Goal: Find specific page/section: Find specific page/section

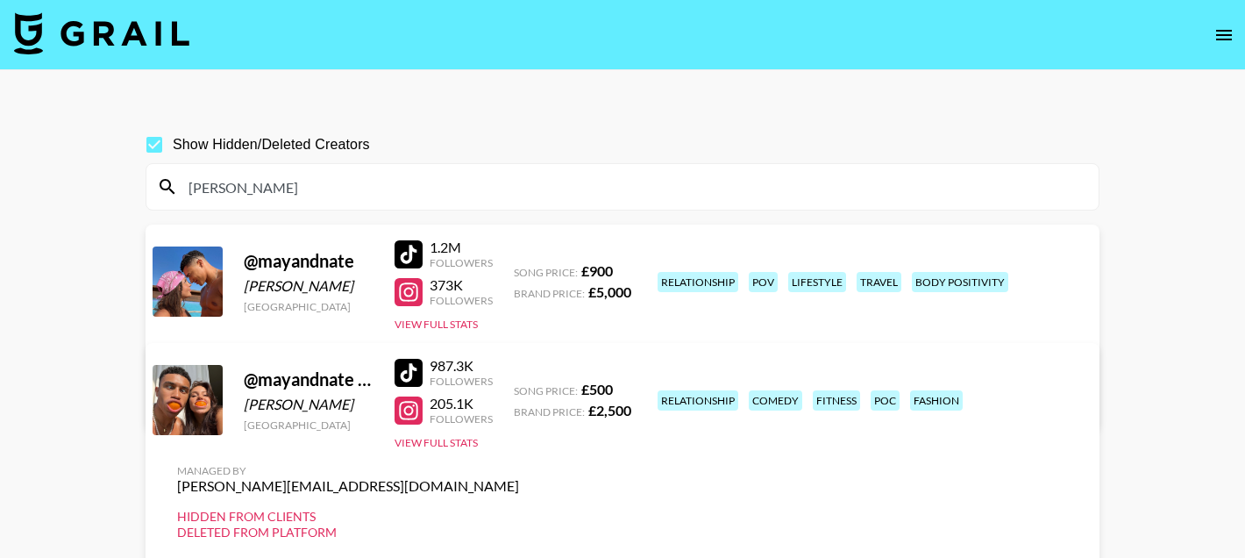
scroll to position [17, 0]
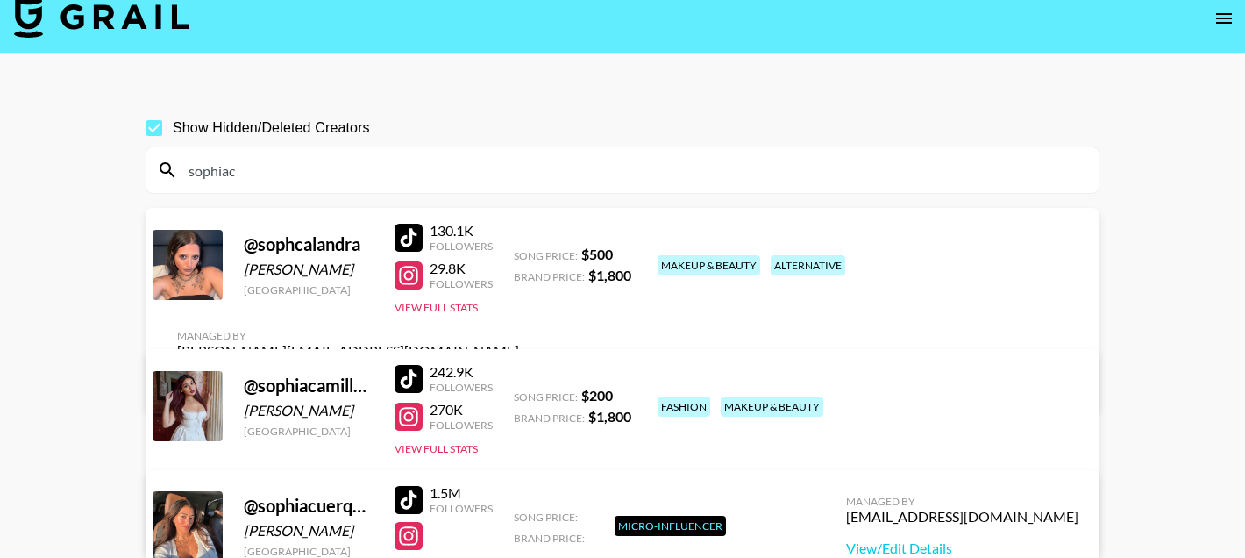
type input "sophiac"
drag, startPoint x: 350, startPoint y: 271, endPoint x: 245, endPoint y: 272, distance: 104.3
click at [245, 272] on div "[PERSON_NAME]" at bounding box center [309, 269] width 130 height 18
copy div "[PERSON_NAME]"
click at [402, 234] on div at bounding box center [409, 238] width 28 height 28
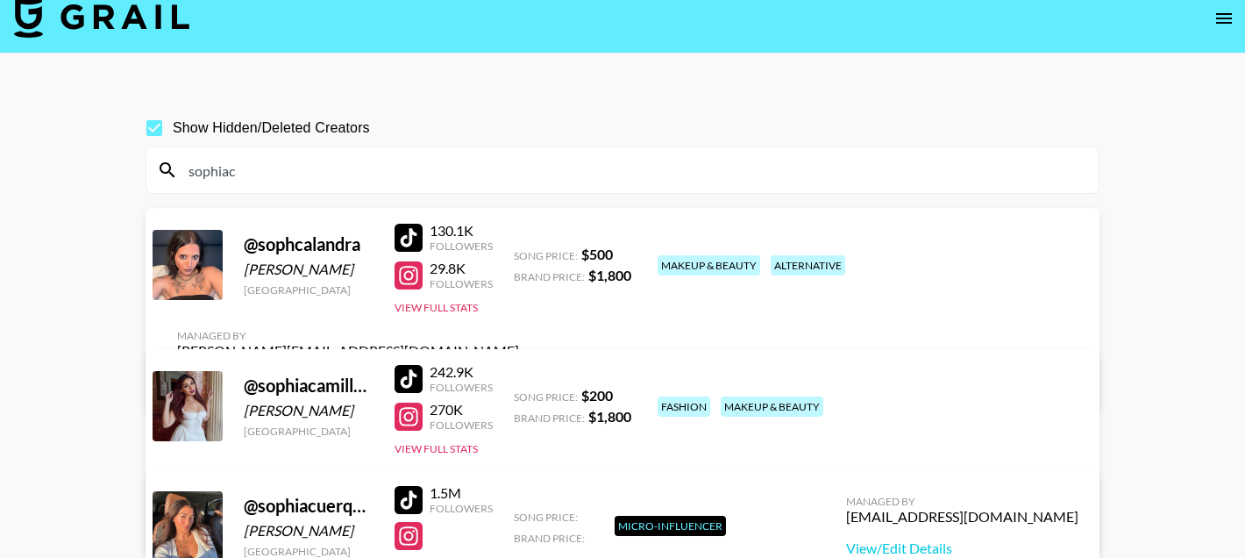
click at [417, 281] on div at bounding box center [409, 275] width 28 height 28
click at [222, 168] on input "sophiac" at bounding box center [633, 170] width 910 height 28
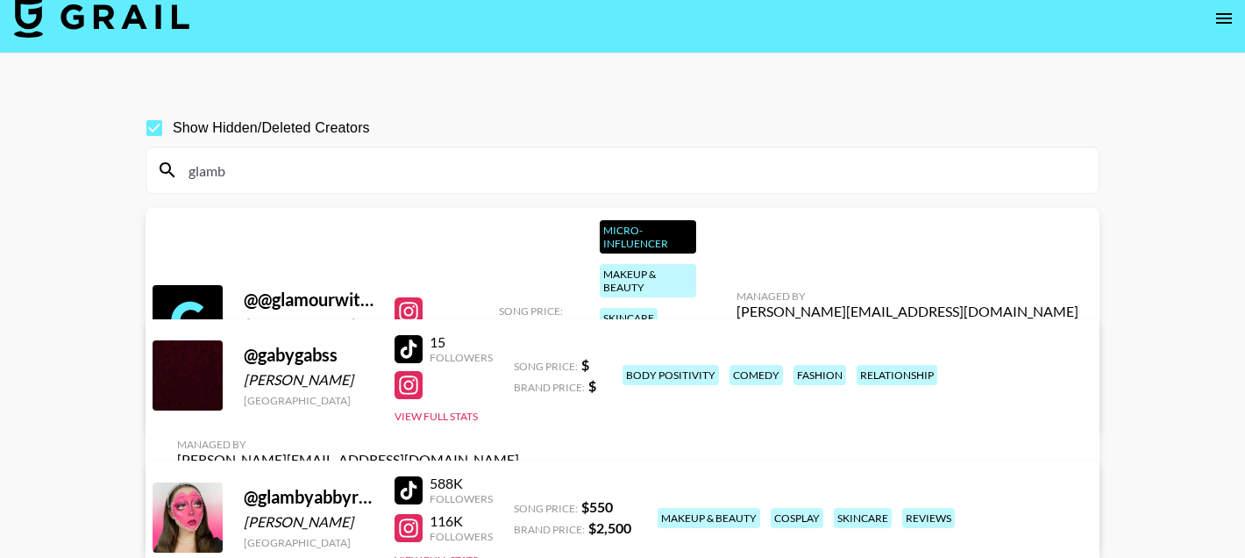
scroll to position [0, 0]
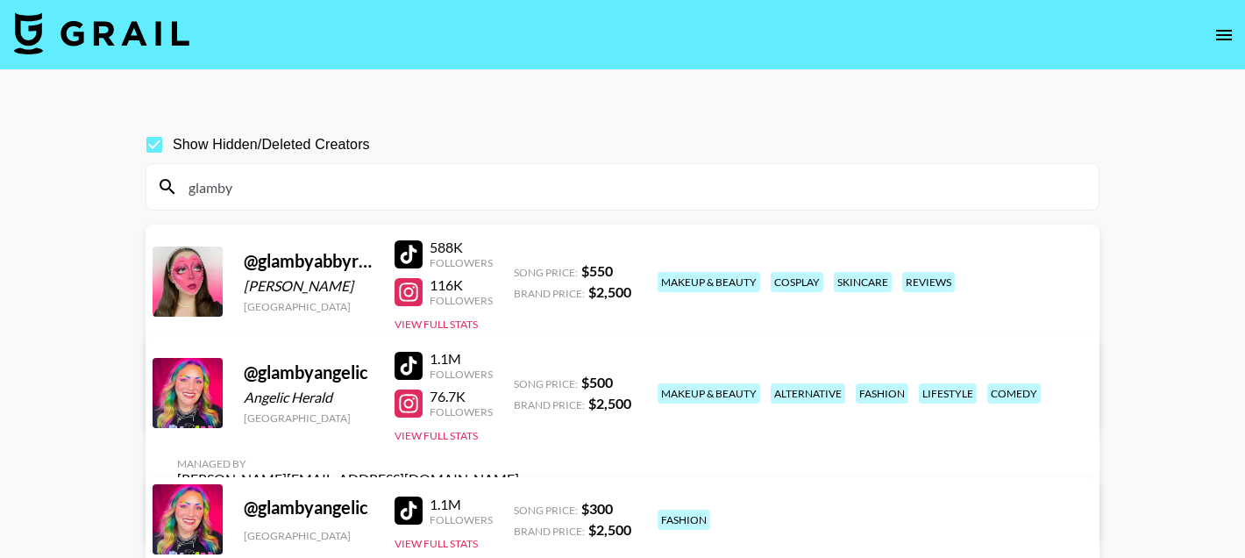
click at [409, 252] on div at bounding box center [409, 254] width 28 height 28
click at [407, 294] on div at bounding box center [409, 292] width 28 height 28
click at [230, 178] on input "glamby" at bounding box center [633, 187] width 910 height 28
paste input "jackstaarr"
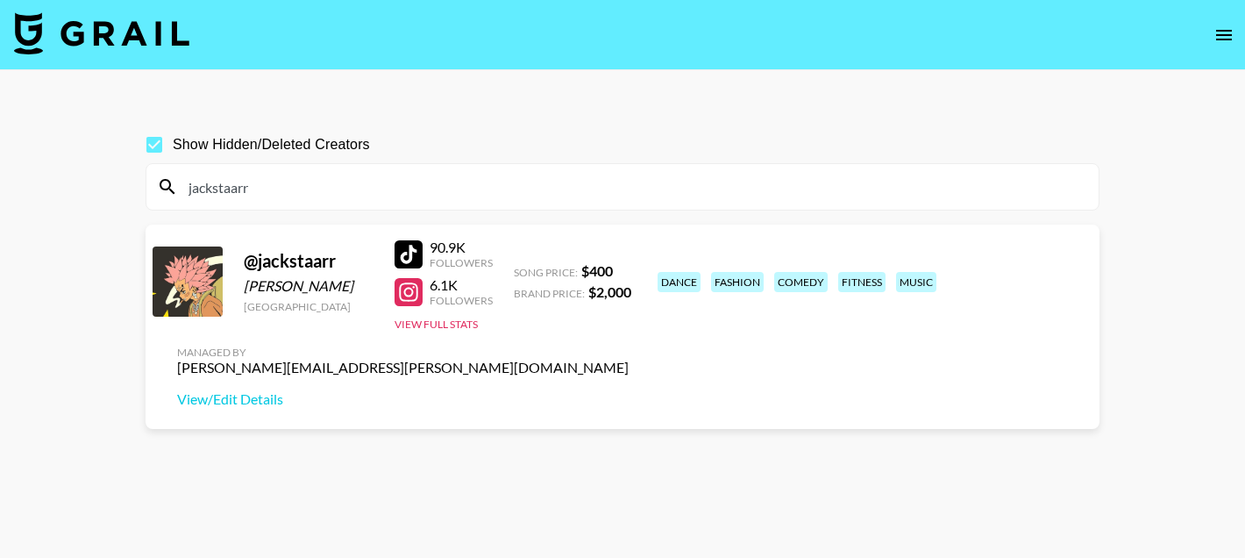
click at [309, 196] on input "jackstaarr" at bounding box center [633, 187] width 910 height 28
paste input "clinton2x"
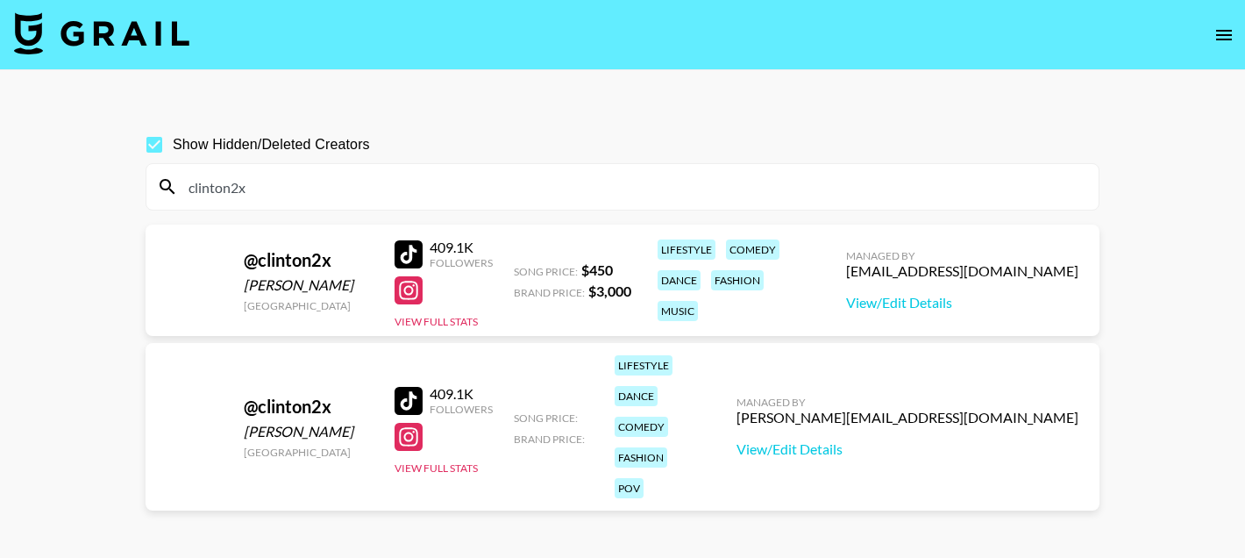
type input "clinton2x"
